Goal: Transaction & Acquisition: Purchase product/service

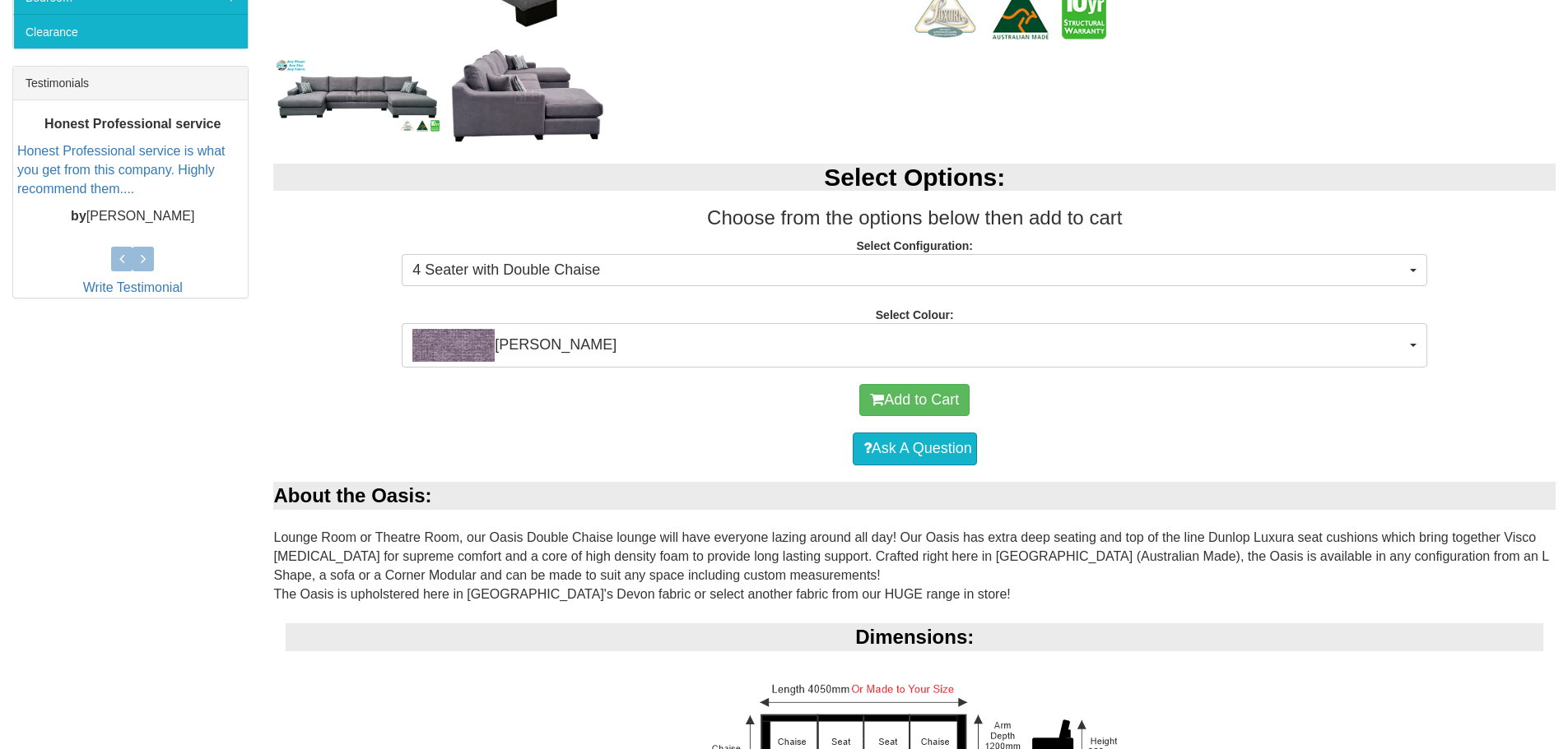
scroll to position [658, 0]
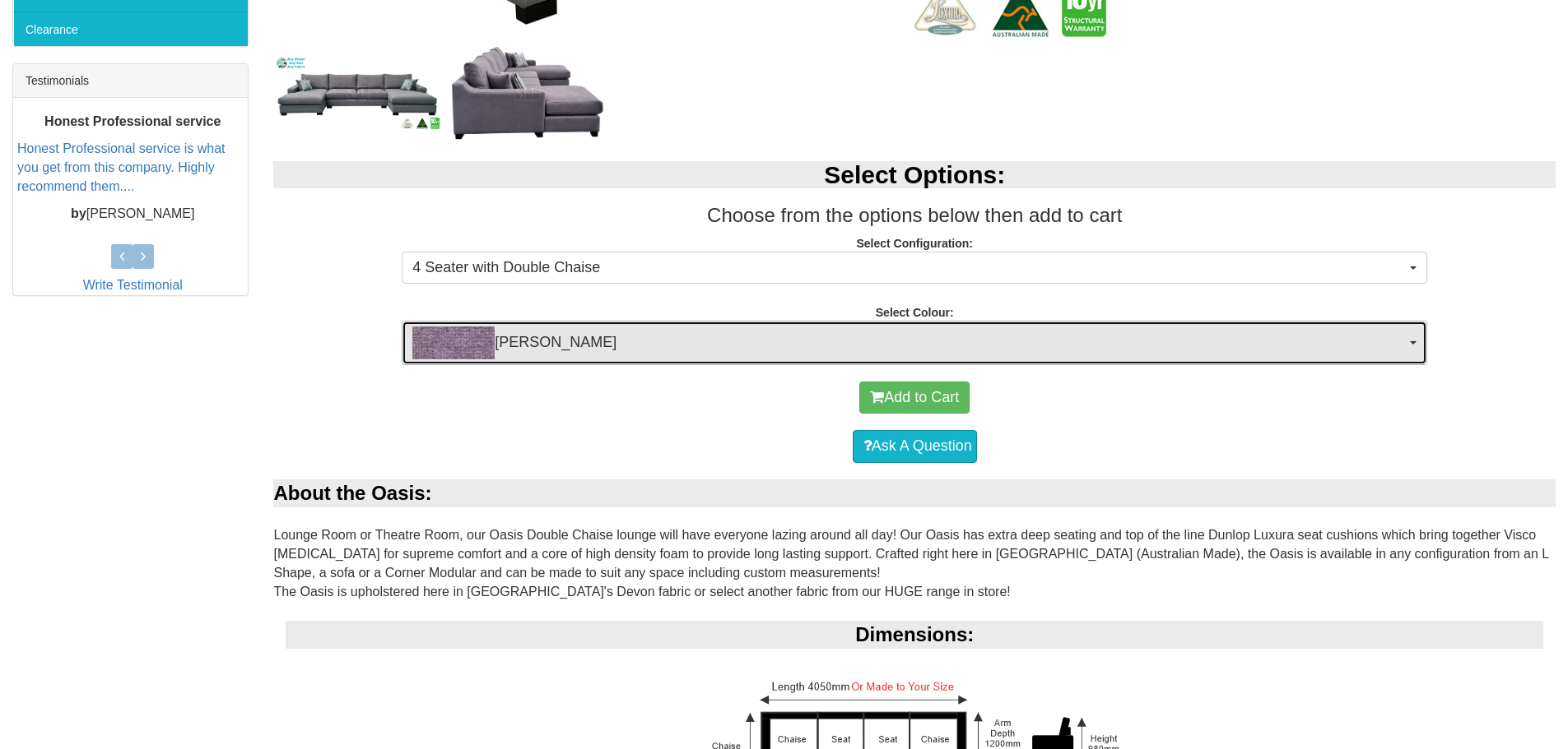
click at [1415, 346] on button "[PERSON_NAME]" at bounding box center [914, 342] width 1025 height 45
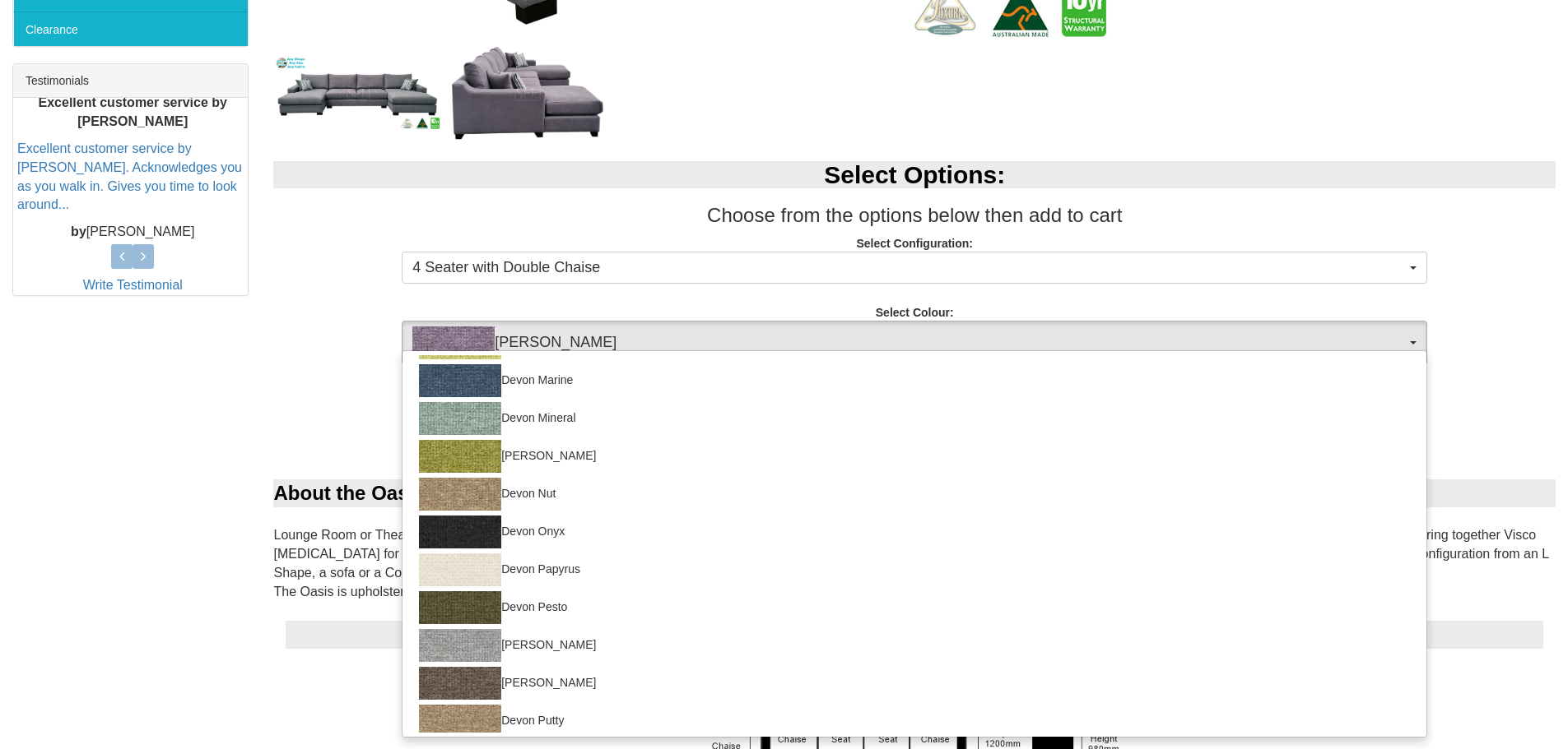
scroll to position [576, 0]
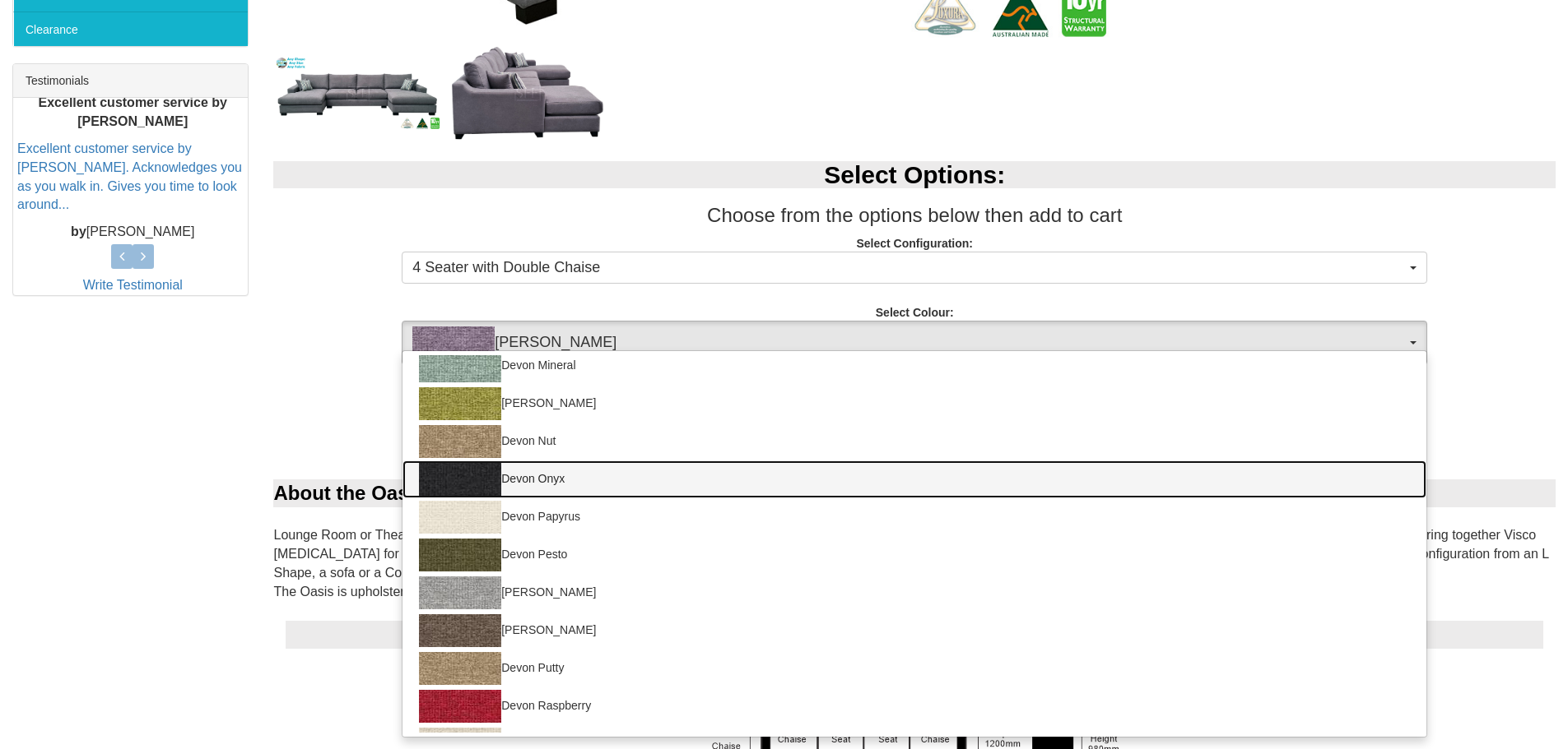
click at [578, 476] on link "Devon Onyx" at bounding box center [914, 480] width 1023 height 38
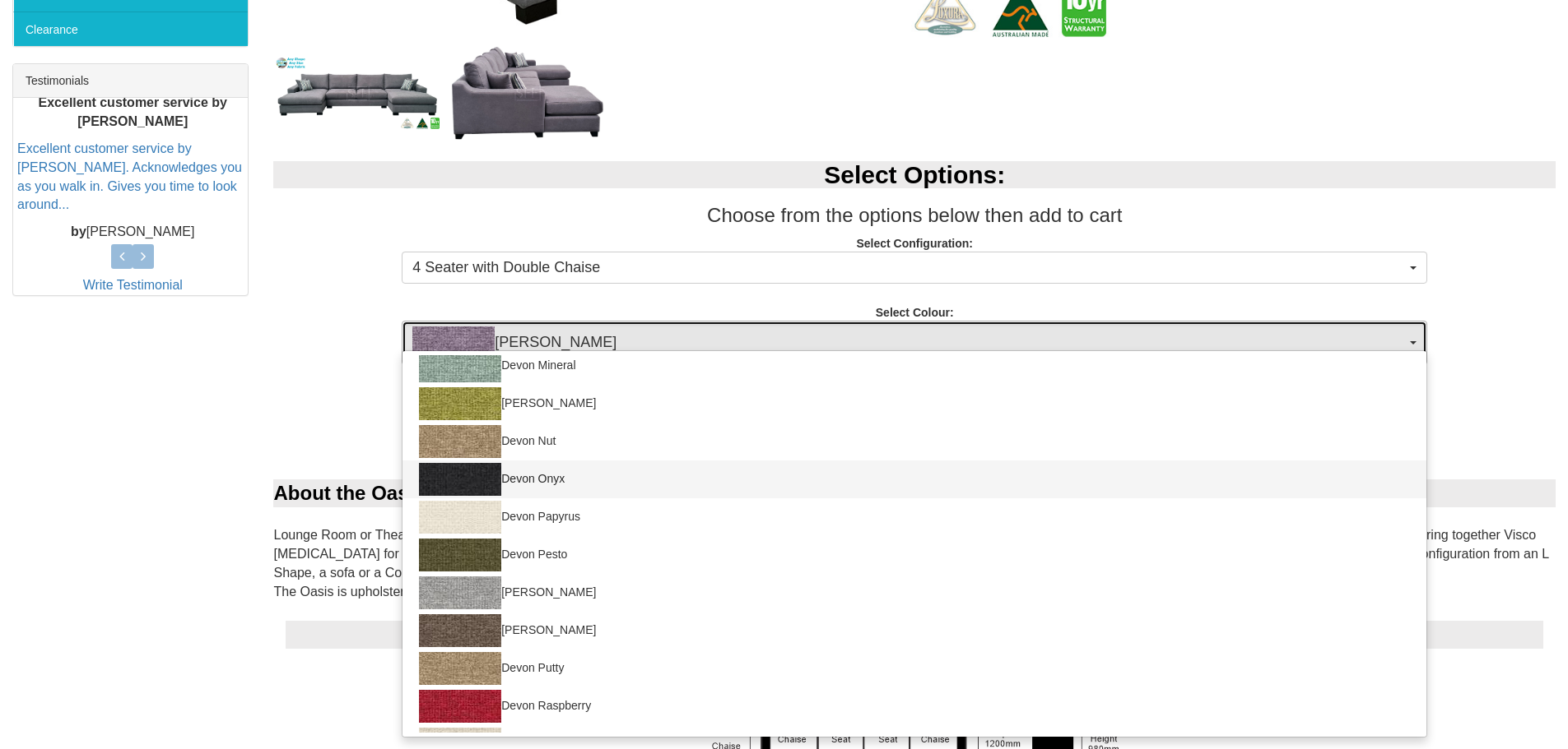
select select "1029"
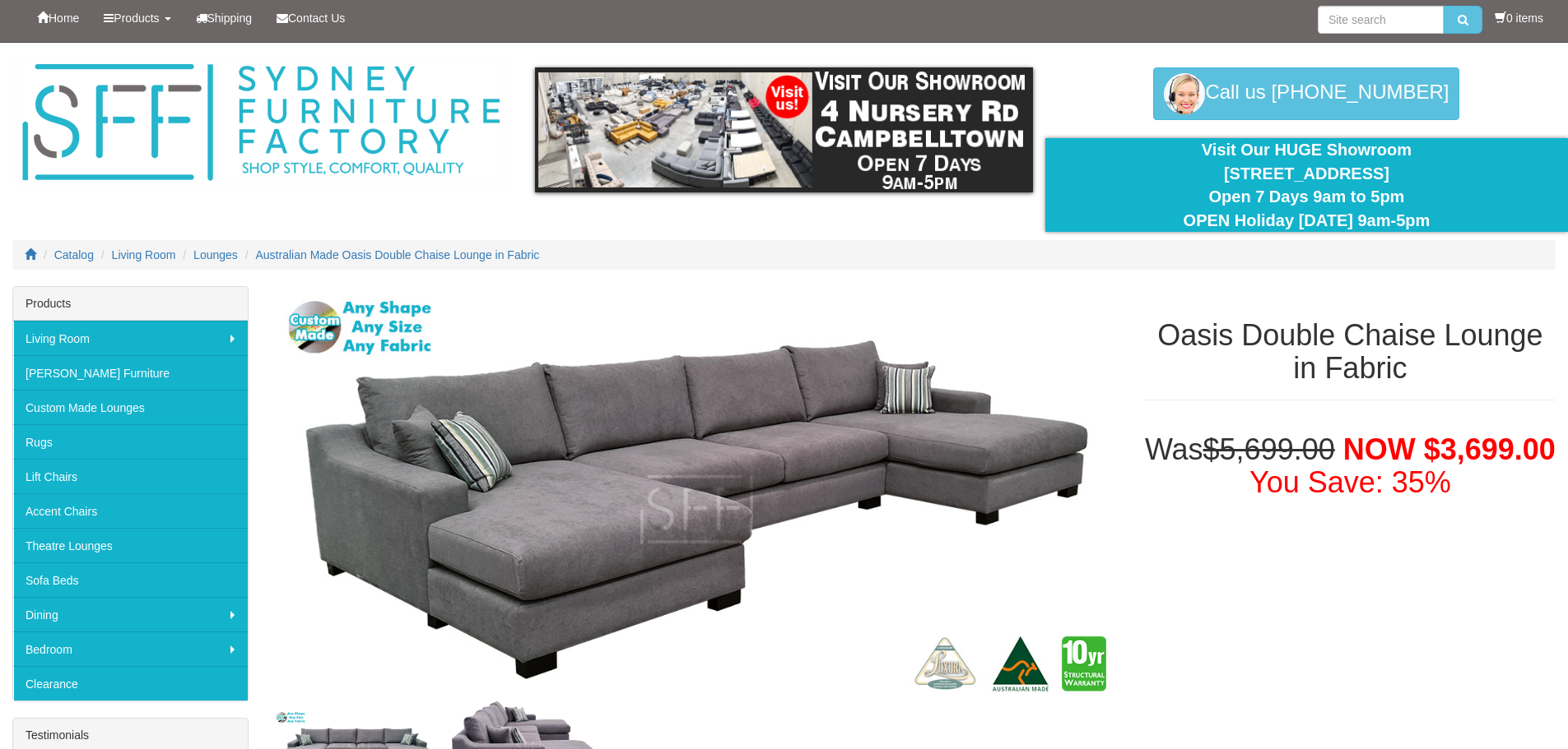
scroll to position [0, 0]
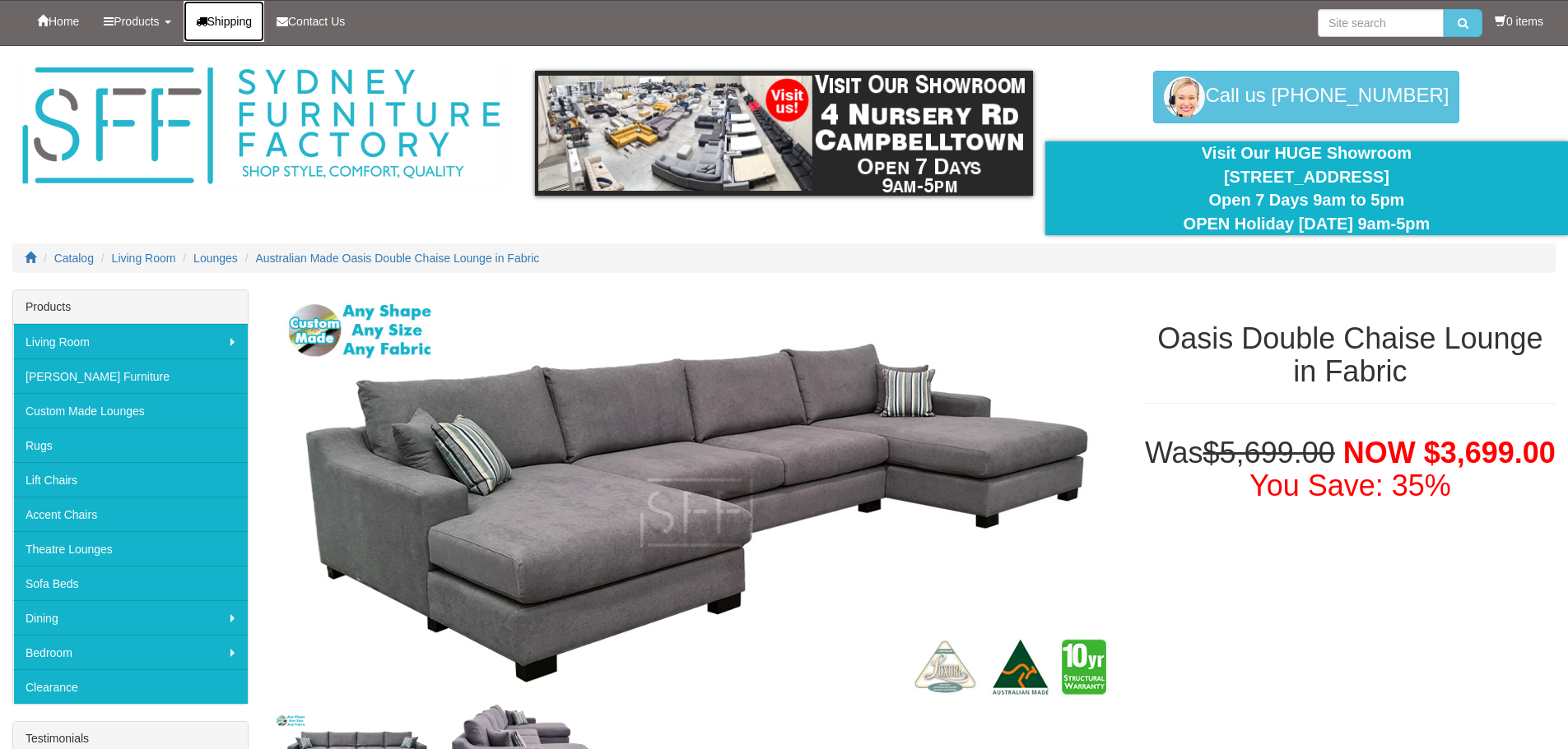
click at [227, 19] on span "Shipping" at bounding box center [230, 21] width 46 height 13
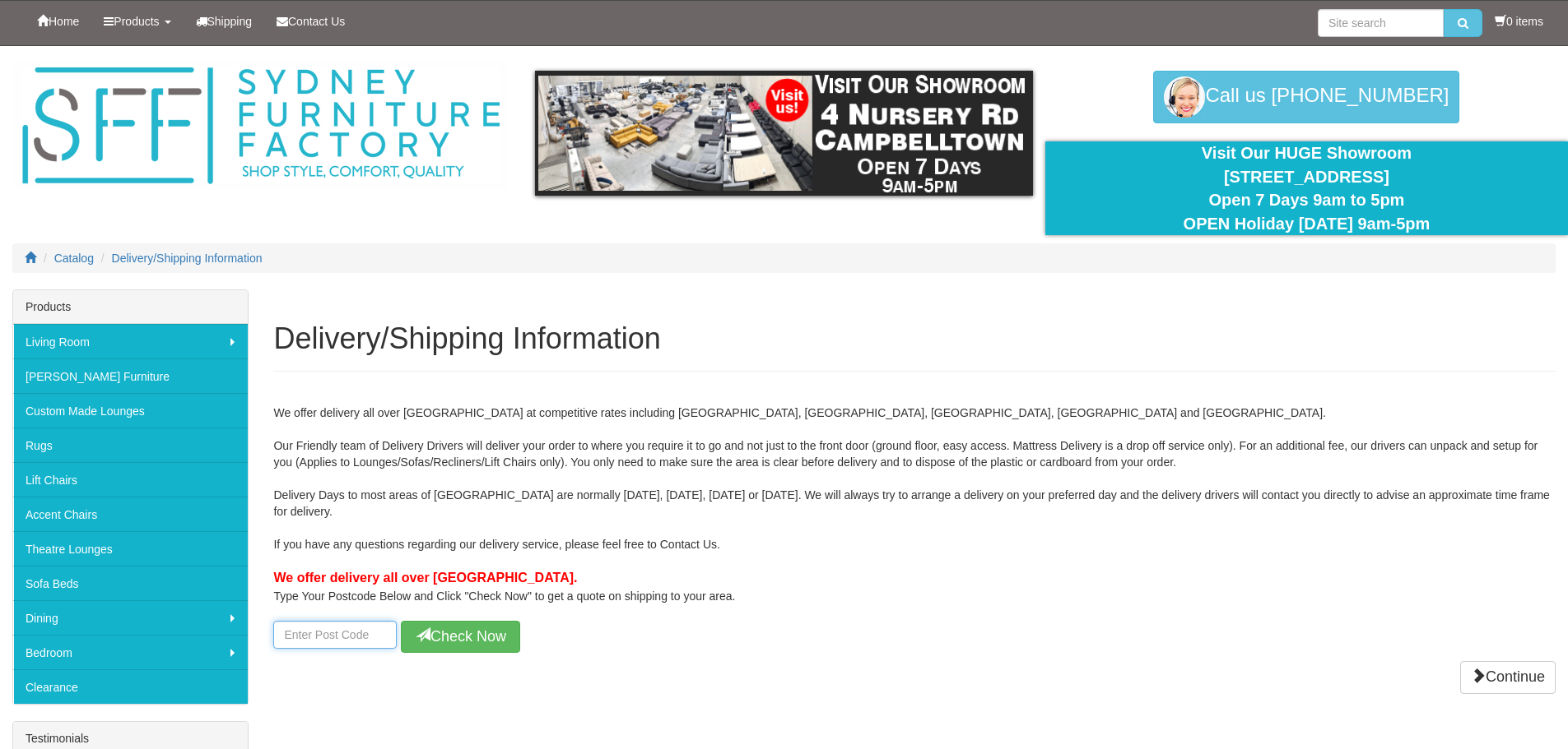
click at [352, 636] on input "number" at bounding box center [335, 634] width 124 height 28
type input "6503"
click at [460, 640] on button "Check Now" at bounding box center [460, 637] width 119 height 33
